Goal: Task Accomplishment & Management: Use online tool/utility

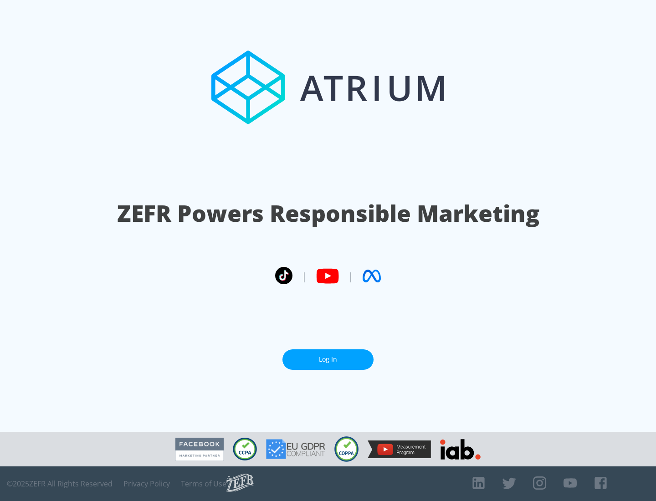
click at [328, 356] on link "Log In" at bounding box center [328, 360] width 91 height 21
